Goal: Information Seeking & Learning: Learn about a topic

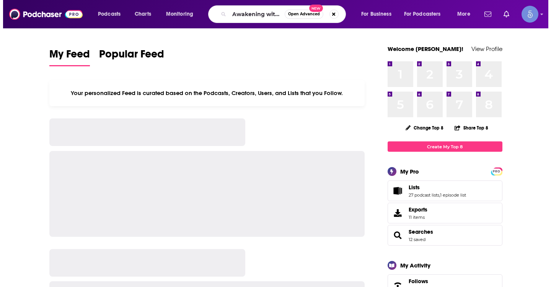
scroll to position [0, 38]
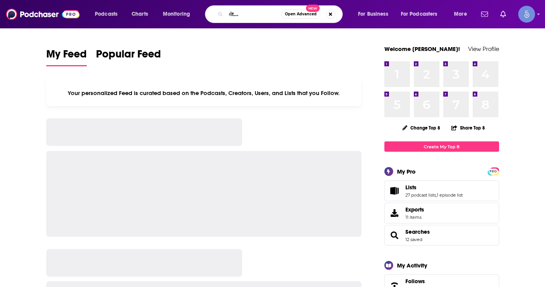
type input "Awakening with Amy Robeson"
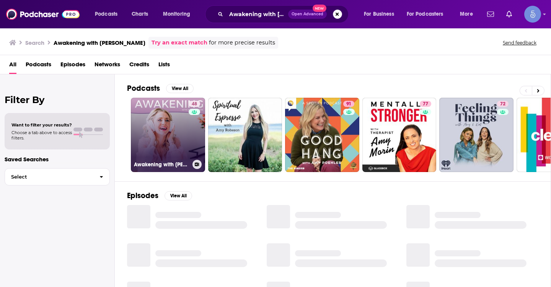
click at [175, 127] on link "48 Awakening with Amy Robeson" at bounding box center [168, 135] width 74 height 74
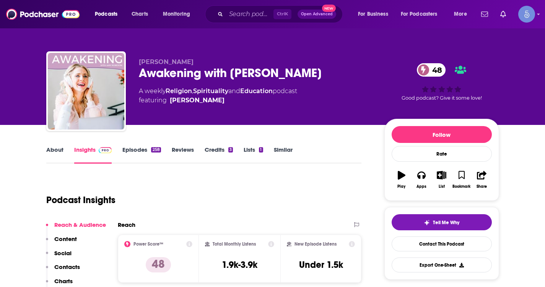
click at [48, 157] on link "About" at bounding box center [54, 155] width 17 height 18
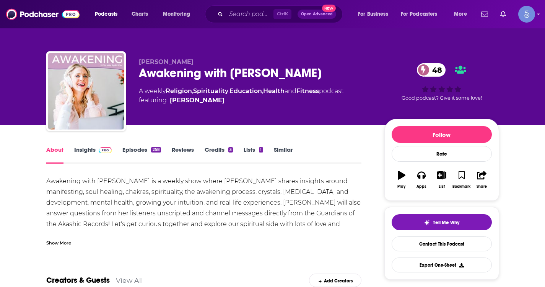
click at [141, 147] on link "Episodes 258" at bounding box center [141, 155] width 38 height 18
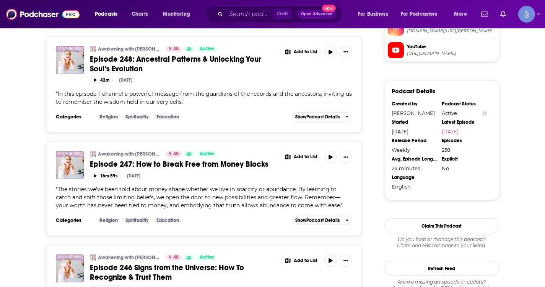
scroll to position [727, 0]
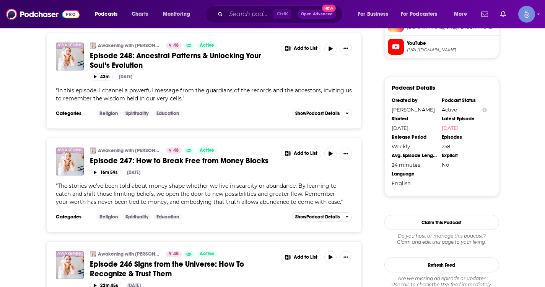
click at [204, 162] on span "Episode 247: How to Break Free from Money Blocks" at bounding box center [179, 161] width 179 height 10
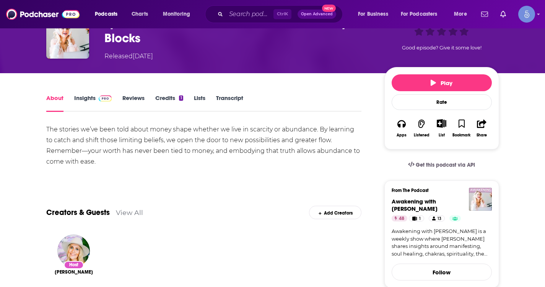
scroll to position [38, 0]
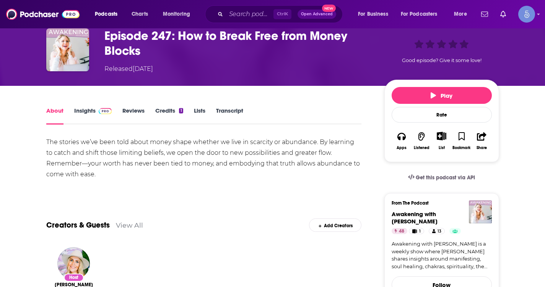
click at [94, 107] on link "Insights" at bounding box center [93, 116] width 38 height 18
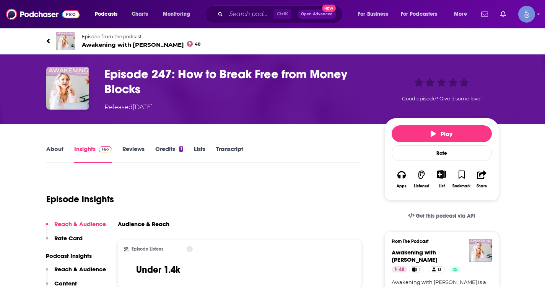
click at [58, 147] on link "About" at bounding box center [54, 154] width 17 height 18
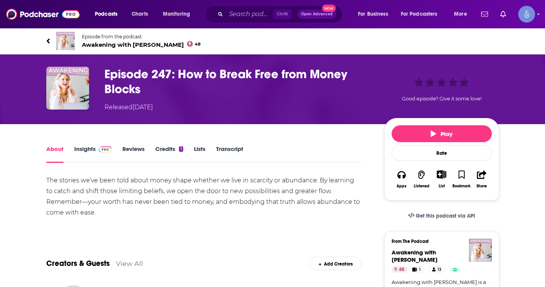
click at [50, 44] on link "Episode from the podcast Awakening with Amy Robeson 48" at bounding box center [272, 41] width 453 height 18
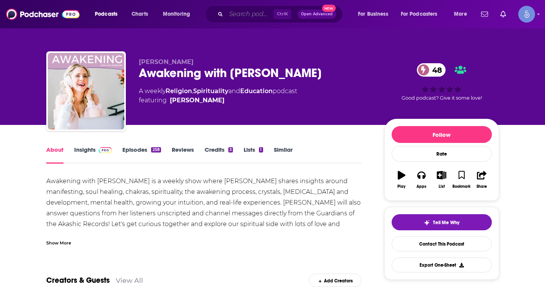
click at [240, 11] on input "Search podcasts, credits, & more..." at bounding box center [249, 14] width 47 height 12
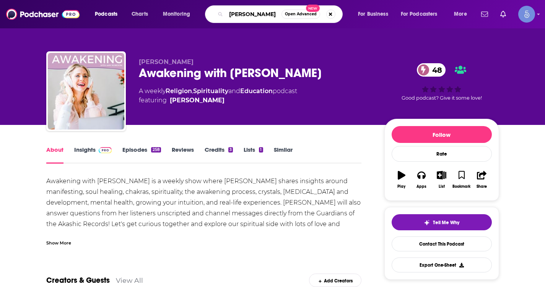
type input "lisa campion"
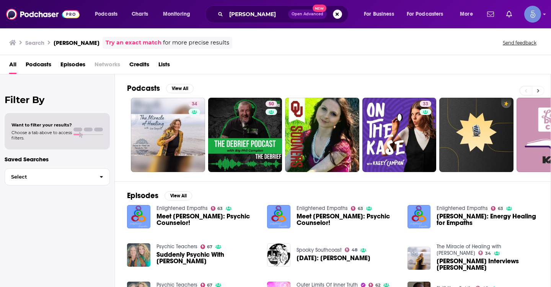
click at [535, 90] on button at bounding box center [538, 91] width 13 height 10
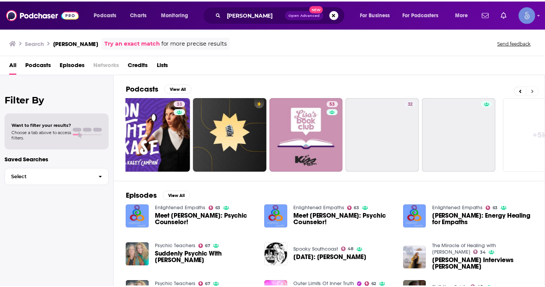
scroll to position [0, 279]
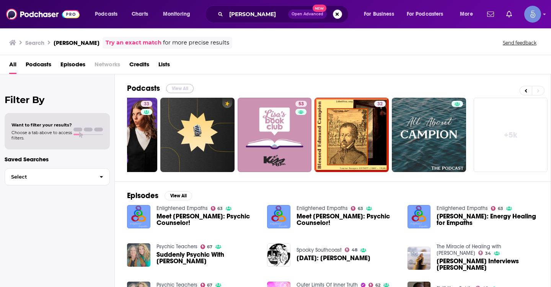
click at [179, 90] on button "View All" at bounding box center [180, 88] width 28 height 9
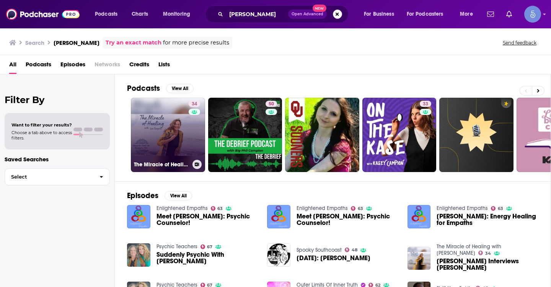
click at [152, 119] on link "34 The Miracle of Healing with Lisa Campion" at bounding box center [168, 135] width 74 height 74
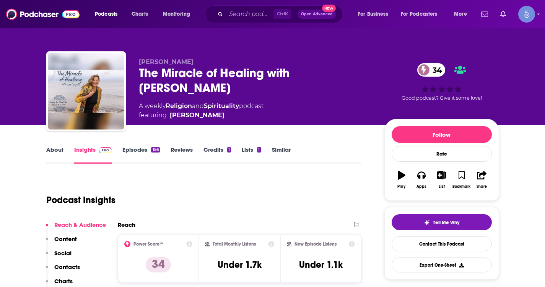
click at [58, 150] on link "About" at bounding box center [54, 155] width 17 height 18
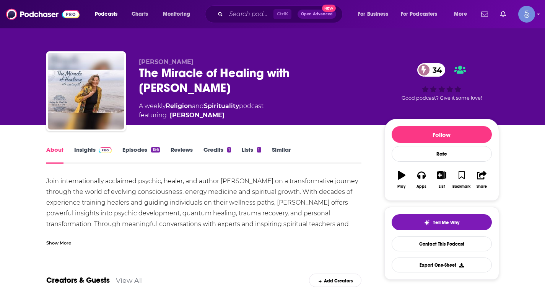
click at [59, 241] on div "Show More" at bounding box center [58, 241] width 25 height 7
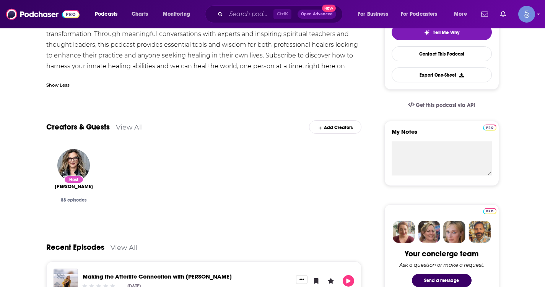
scroll to position [191, 0]
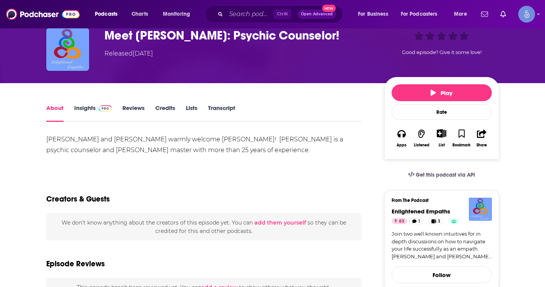
scroll to position [38, 0]
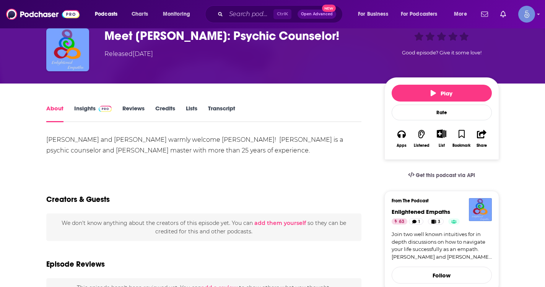
click at [91, 112] on link "Insights" at bounding box center [93, 113] width 38 height 18
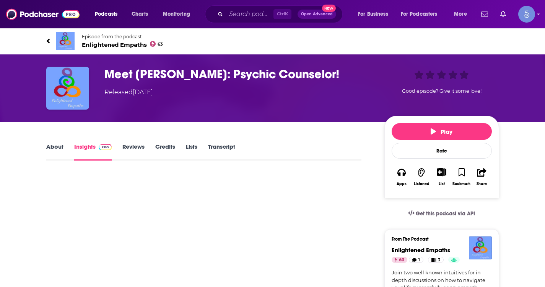
click at [153, 74] on h3 "Meet Lisa Campion: Psychic Counselor!" at bounding box center [238, 74] width 268 height 15
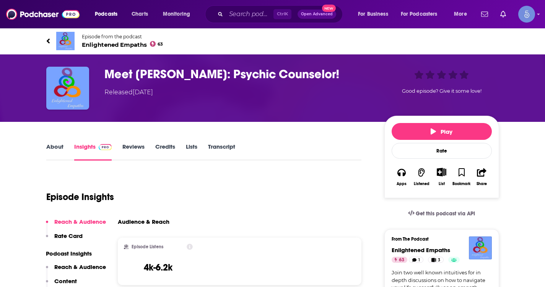
click at [107, 44] on span "Enlightened Empaths 63" at bounding box center [123, 44] width 82 height 7
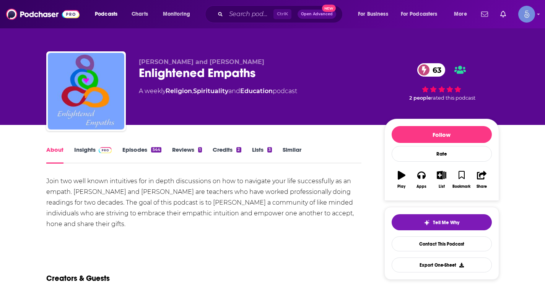
click at [86, 151] on link "Insights" at bounding box center [93, 155] width 38 height 18
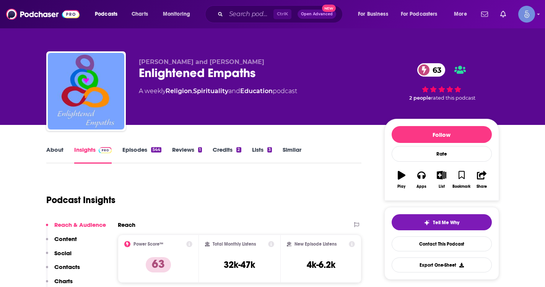
click at [61, 152] on link "About" at bounding box center [54, 155] width 17 height 18
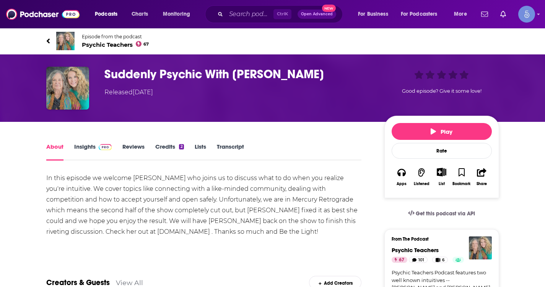
click at [102, 44] on span "Psychic Teachers 67" at bounding box center [115, 44] width 67 height 7
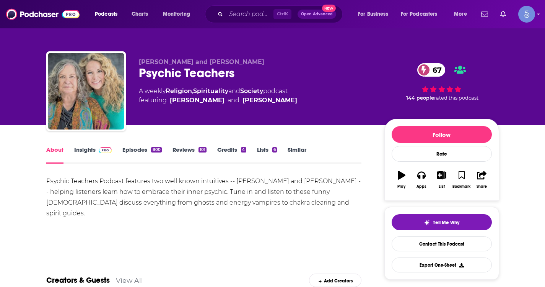
click at [96, 152] on span at bounding box center [104, 149] width 16 height 7
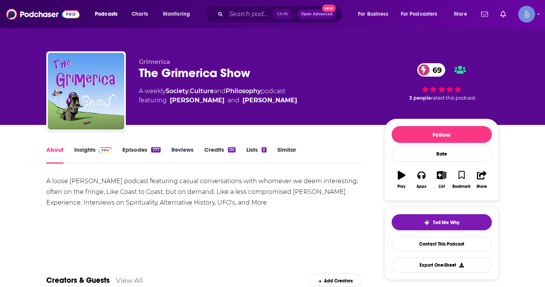
click at [87, 155] on link "Insights" at bounding box center [93, 155] width 38 height 18
